Goal: Task Accomplishment & Management: Complete application form

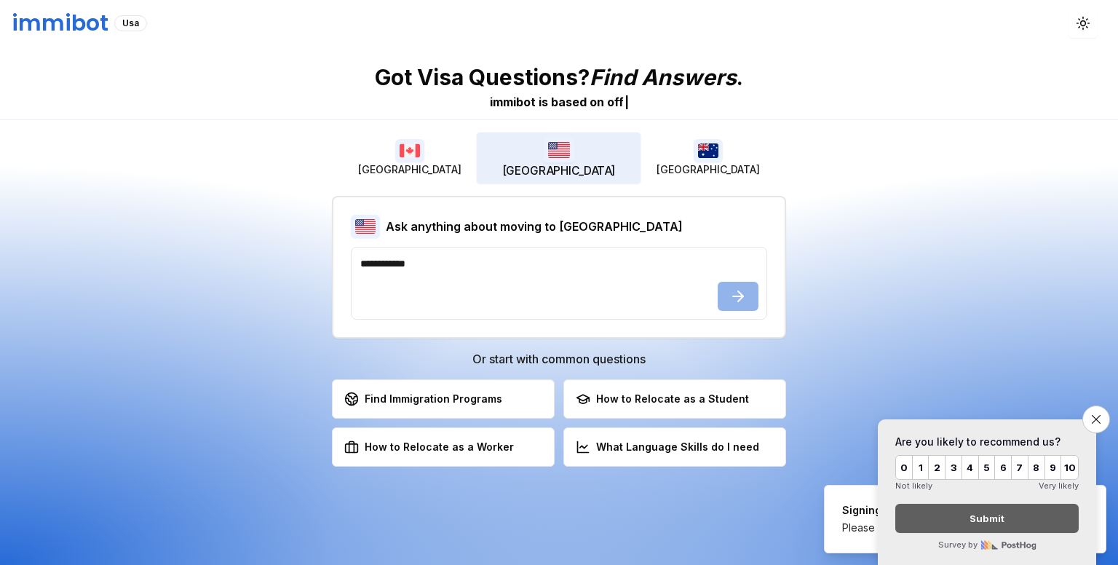
click at [561, 149] on img "button" at bounding box center [559, 149] width 32 height 25
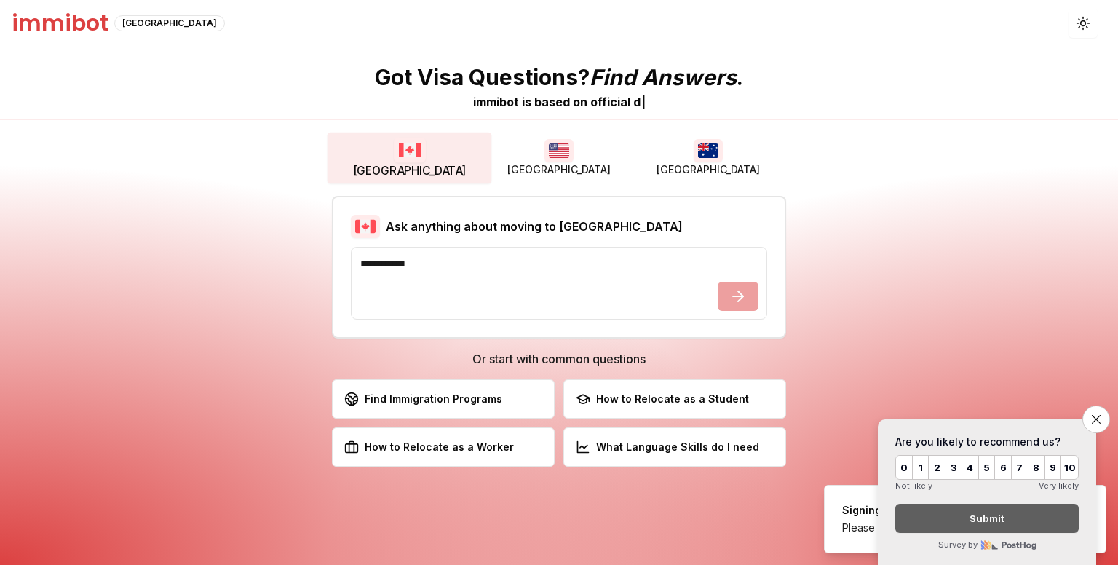
click at [437, 170] on button "[GEOGRAPHIC_DATA]" at bounding box center [410, 157] width 164 height 51
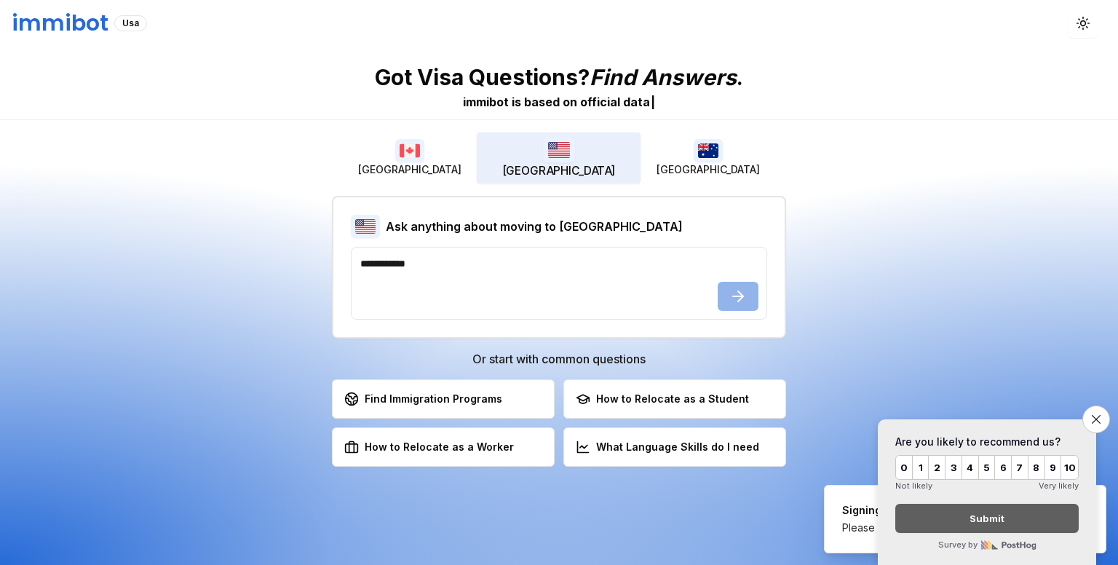
click at [521, 174] on button "[GEOGRAPHIC_DATA]" at bounding box center [559, 157] width 164 height 51
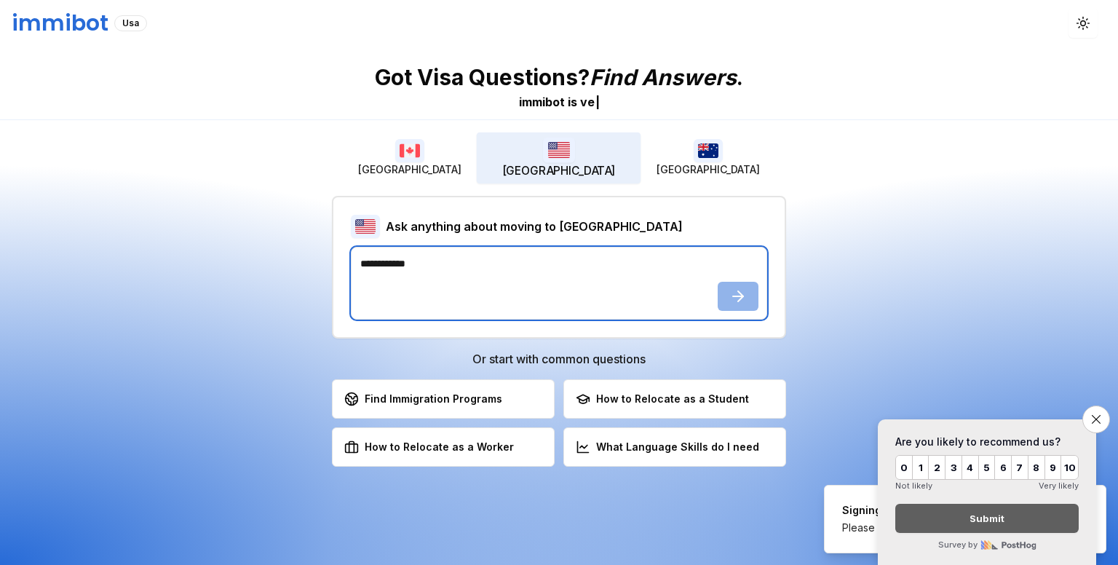
click at [579, 263] on textarea at bounding box center [559, 283] width 416 height 73
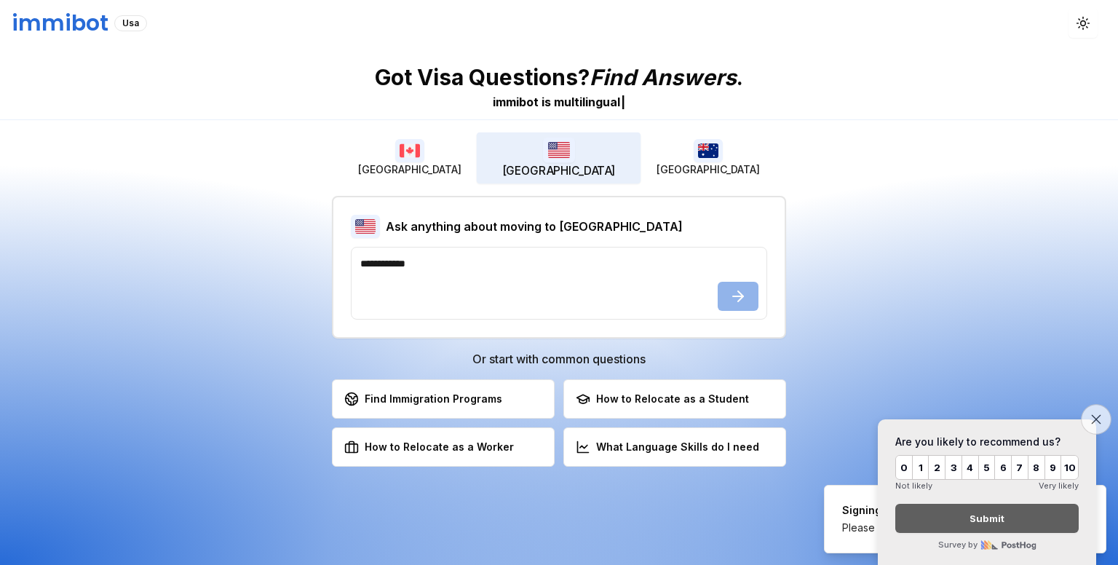
click at [1091, 426] on button "Close survey" at bounding box center [1096, 419] width 31 height 31
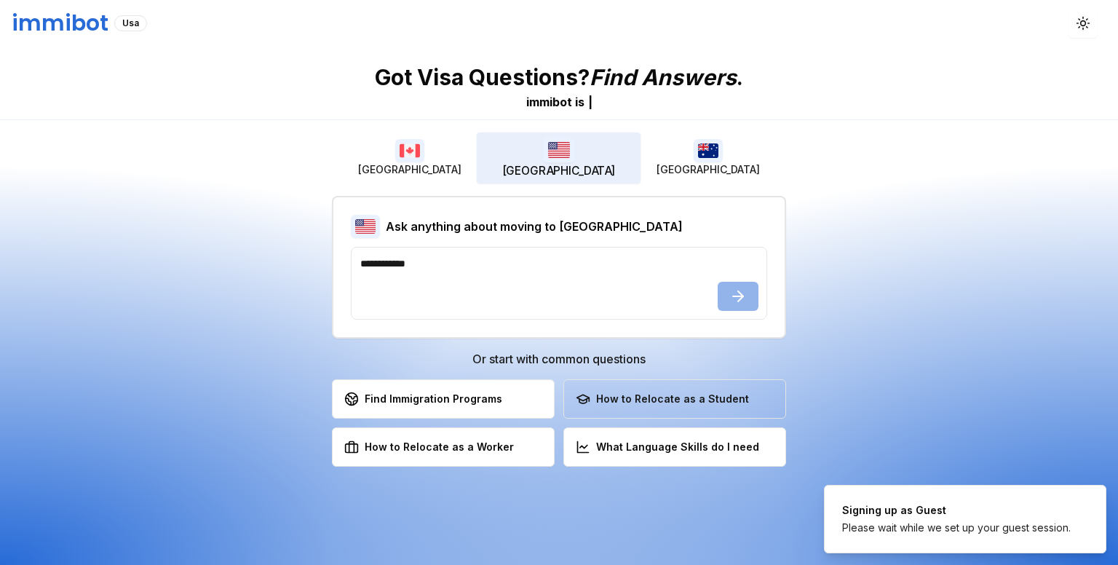
click at [704, 389] on button "How to Relocate as a Student Learn about student visa options" at bounding box center [674, 398] width 223 height 39
click at [669, 379] on button "How to Relocate as a Student Learn about student visa options" at bounding box center [674, 398] width 223 height 39
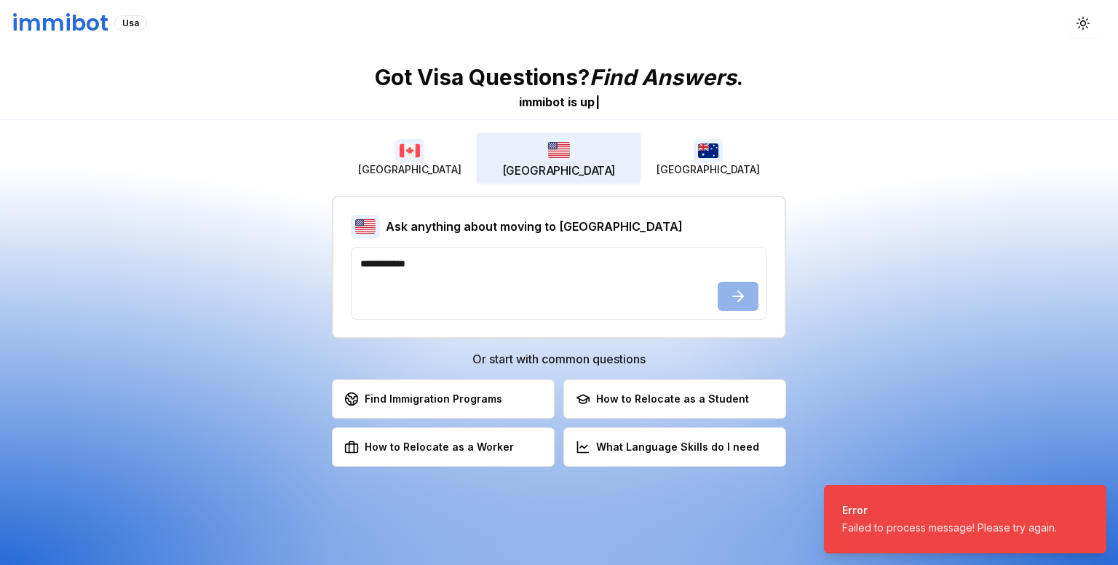
click at [669, 379] on button "How to Relocate as a Student Learn about student visa options" at bounding box center [674, 398] width 223 height 39
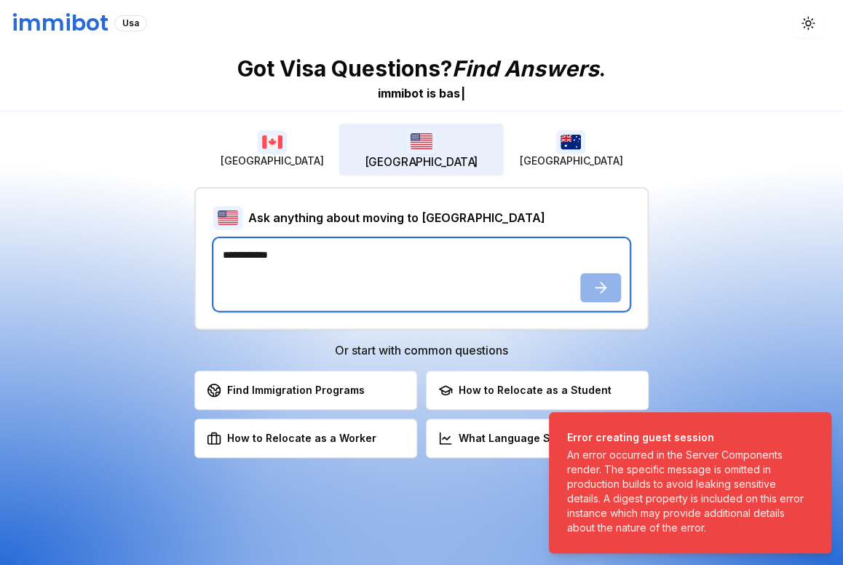
click at [457, 251] on textarea at bounding box center [421, 274] width 416 height 73
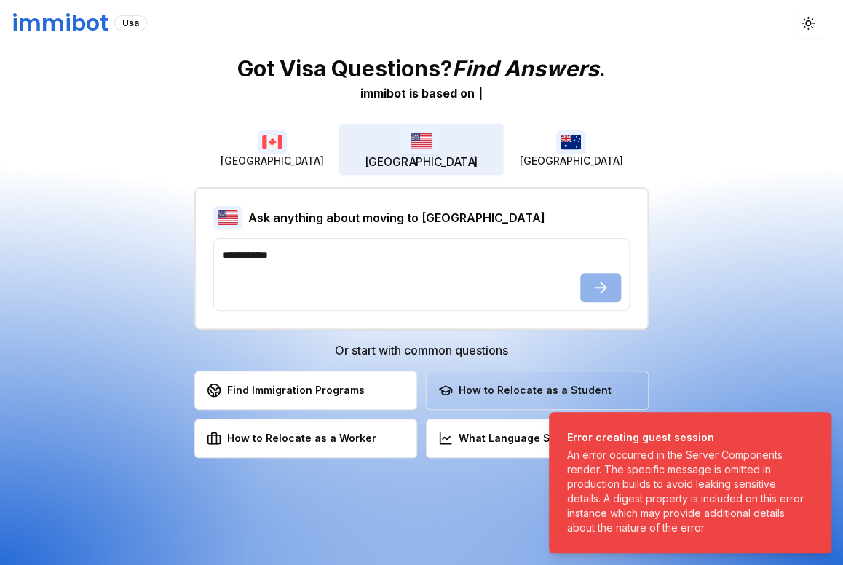
click at [464, 394] on div "How to Relocate as a Student" at bounding box center [524, 390] width 173 height 15
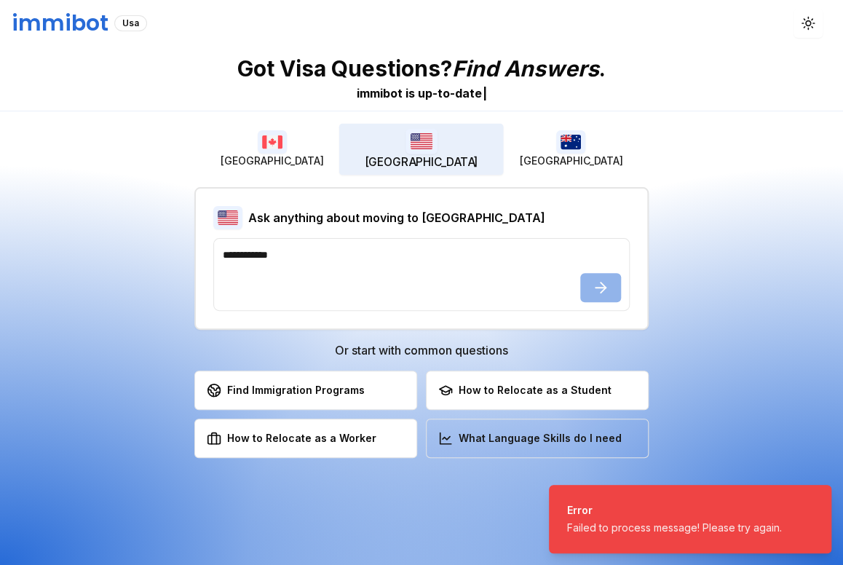
click at [456, 426] on button "What Language Skills do I need Check the necessary language skills" at bounding box center [537, 438] width 223 height 39
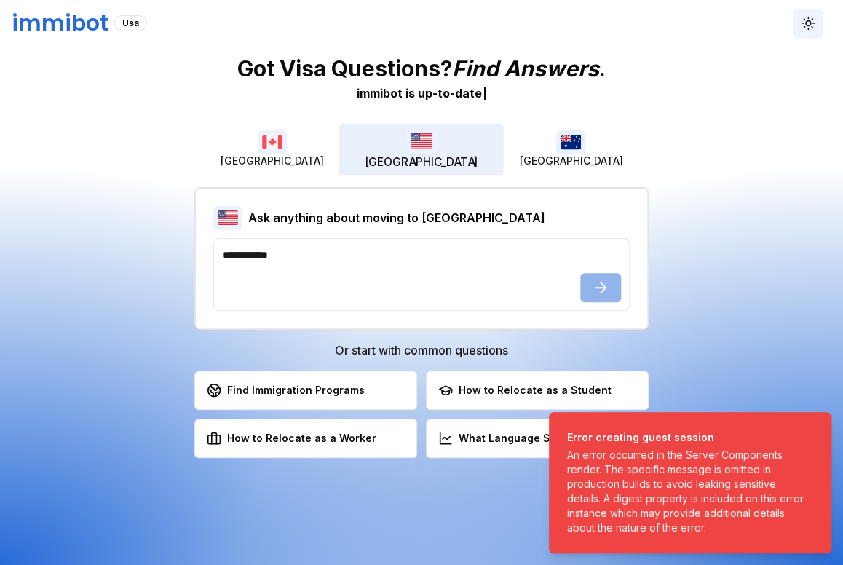
click at [807, 22] on icon "button" at bounding box center [808, 23] width 14 height 14
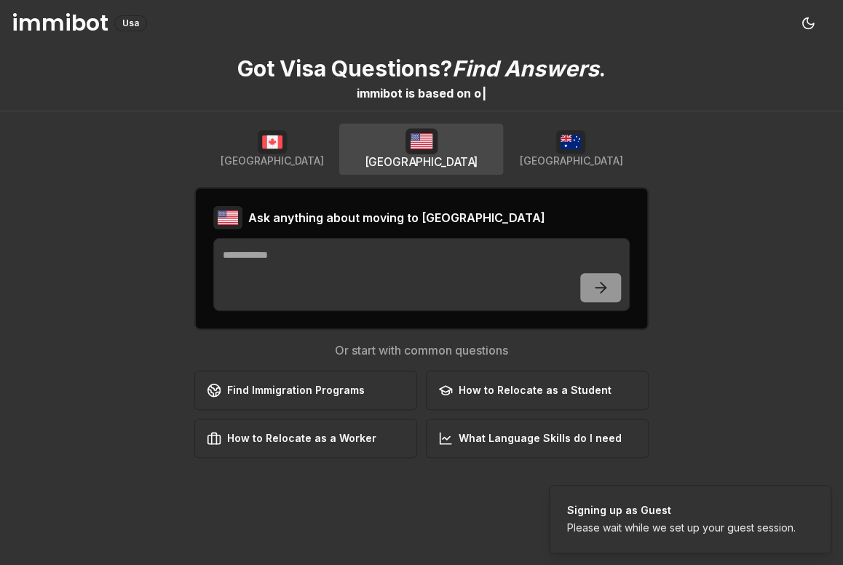
click at [54, 24] on h1 "immibot" at bounding box center [60, 23] width 97 height 26
click at [630, 512] on div "Signing up as Guest" at bounding box center [681, 510] width 229 height 15
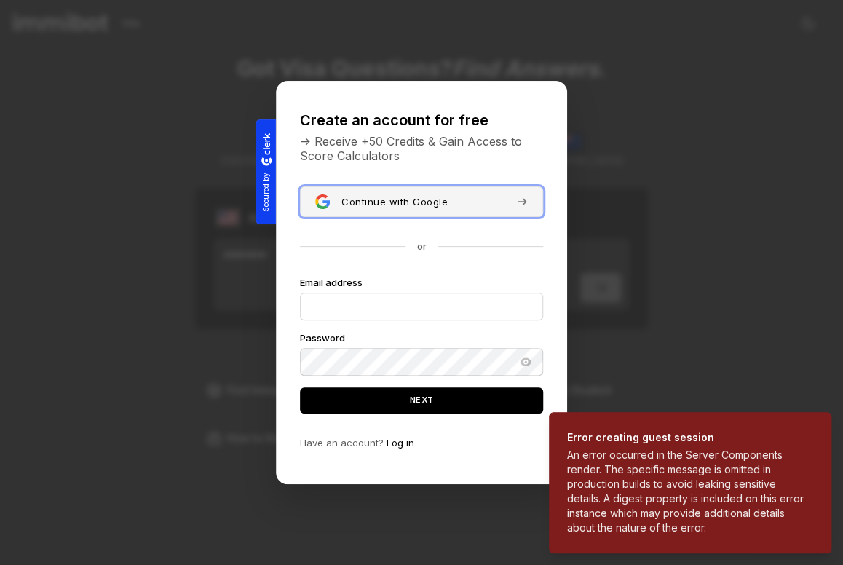
click at [397, 200] on span "Continue with Google" at bounding box center [394, 202] width 106 height 12
